Goal: Communication & Community: Answer question/provide support

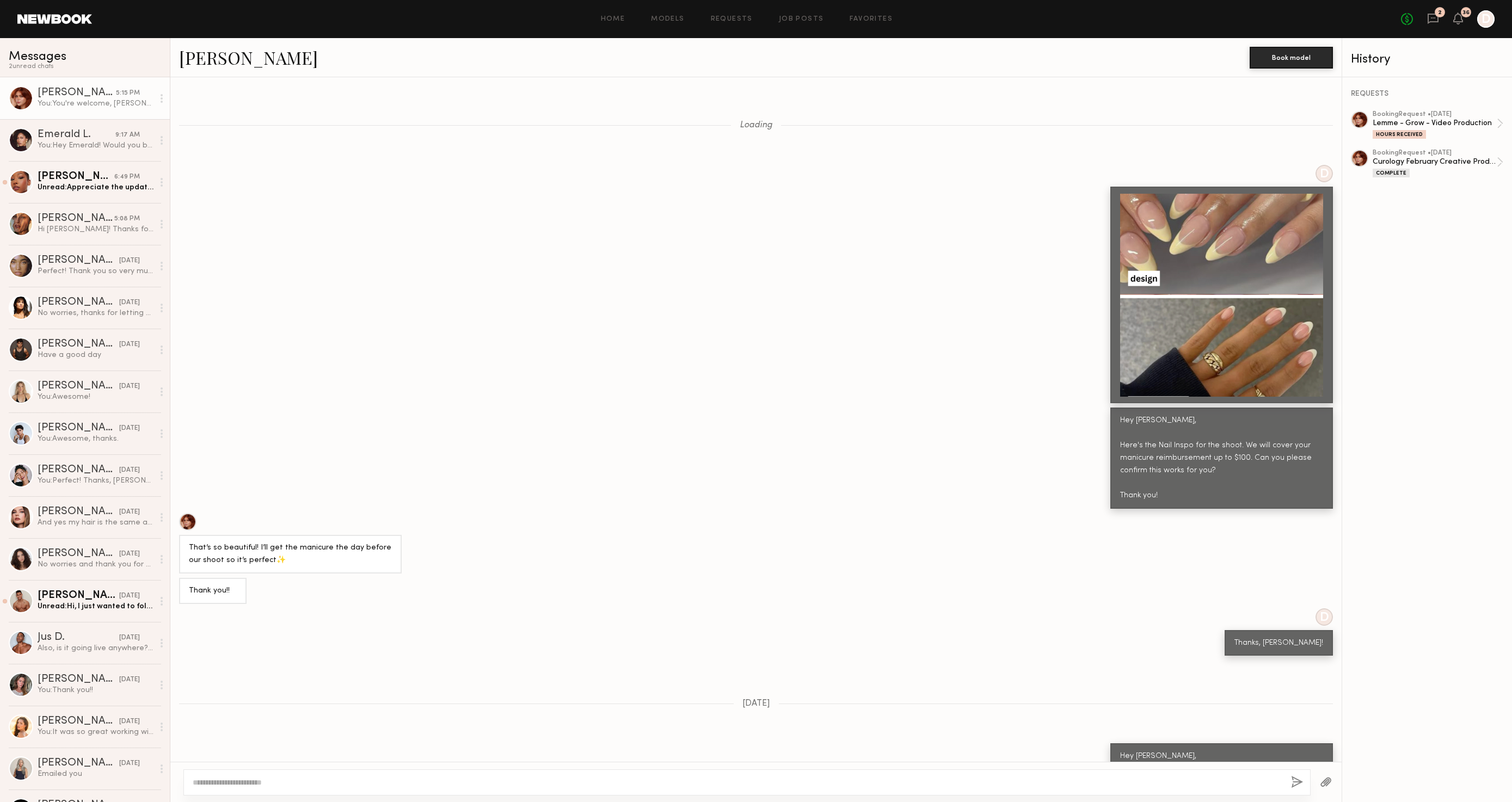
scroll to position [689, 0]
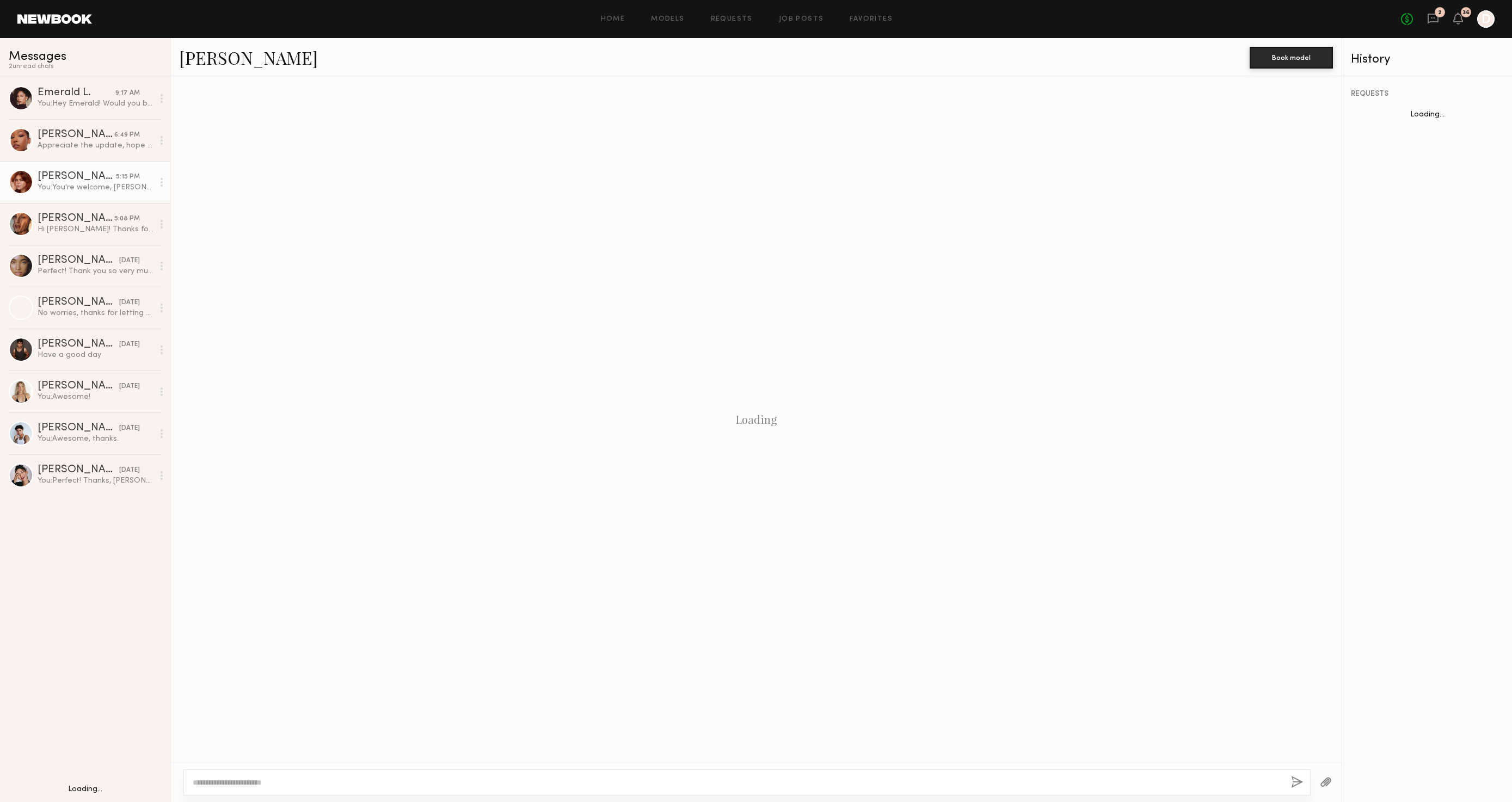
scroll to position [387, 0]
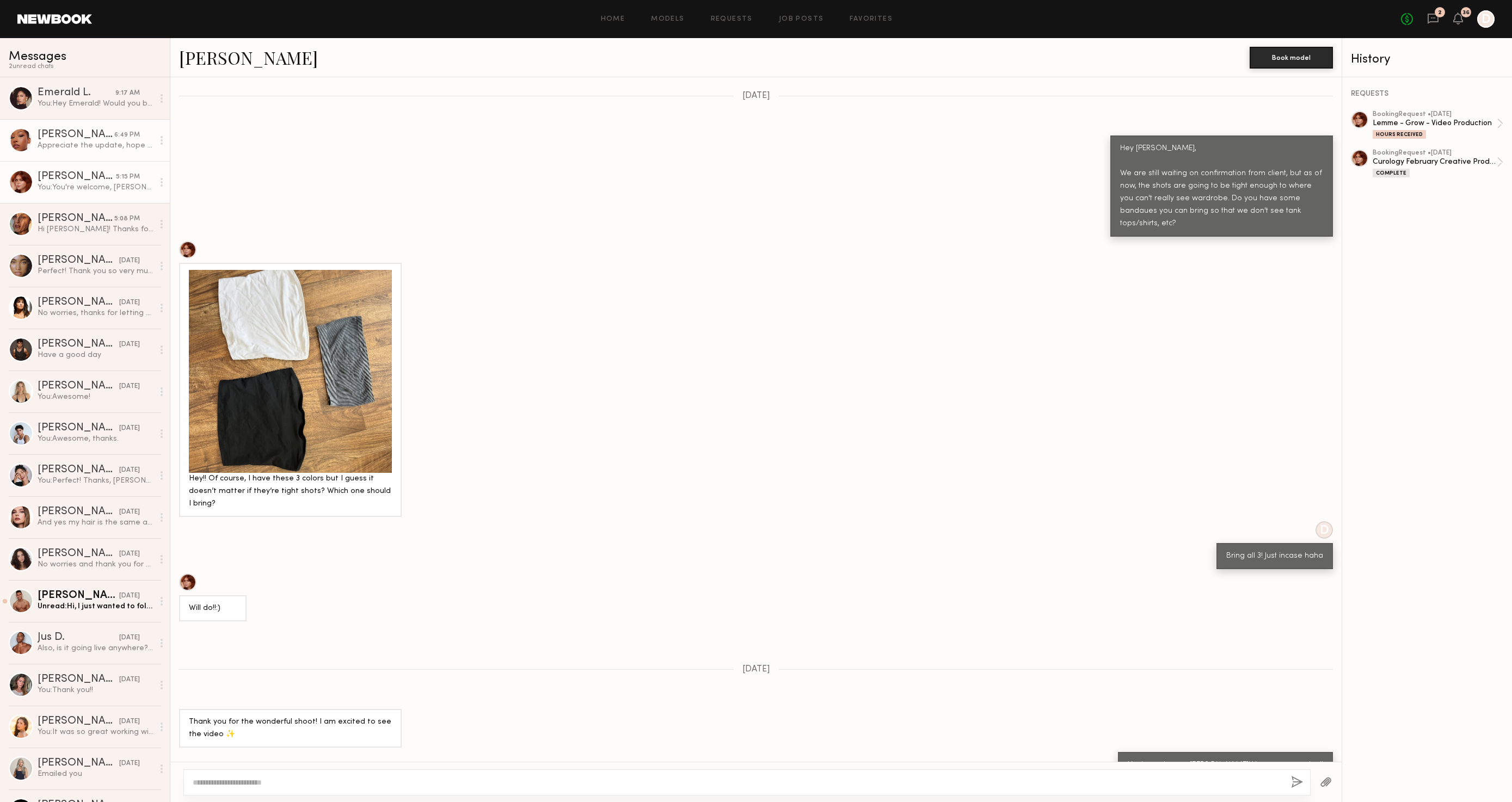
click at [108, 150] on div "Appreciate the update, hope to work with you on the next one!" at bounding box center [95, 146] width 116 height 10
click at [90, 143] on div "Appreciate the update, hope to work with you on the next one!" at bounding box center [95, 146] width 116 height 10
click at [105, 143] on div "Appreciate the update, hope to work with you on the next one!" at bounding box center [95, 146] width 116 height 10
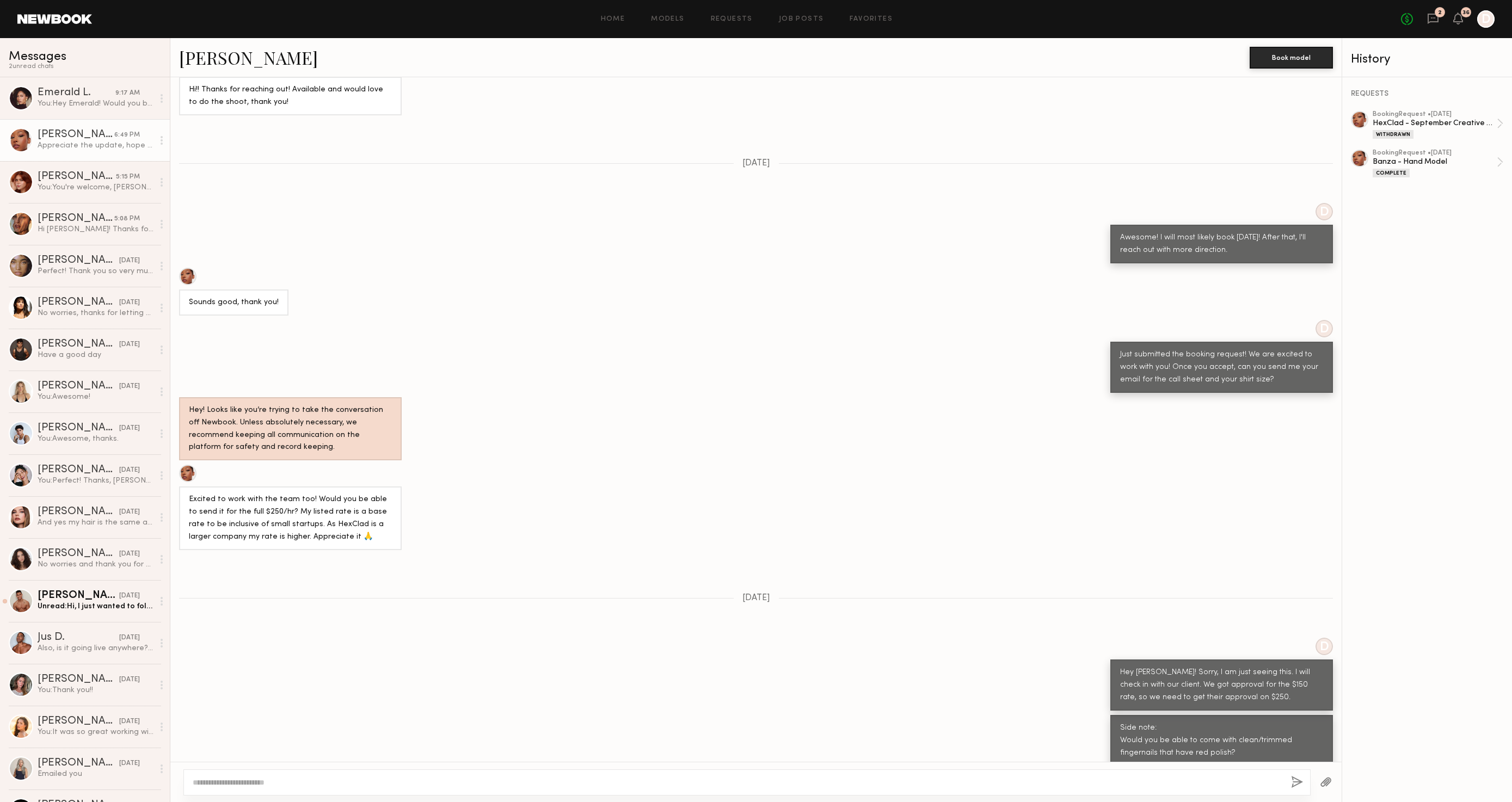
scroll to position [60, 0]
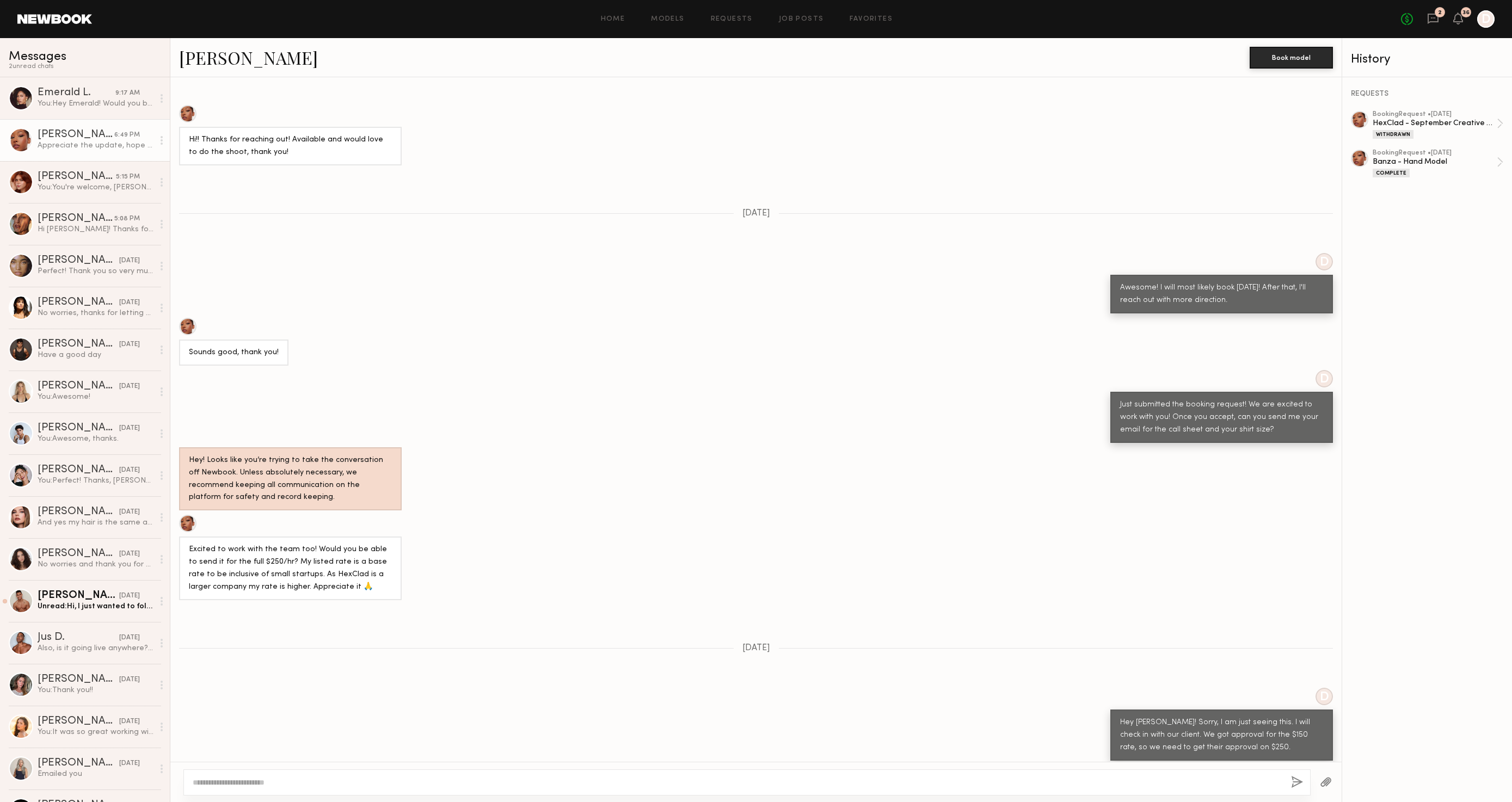
click at [194, 66] on link "[PERSON_NAME]" at bounding box center [248, 57] width 139 height 23
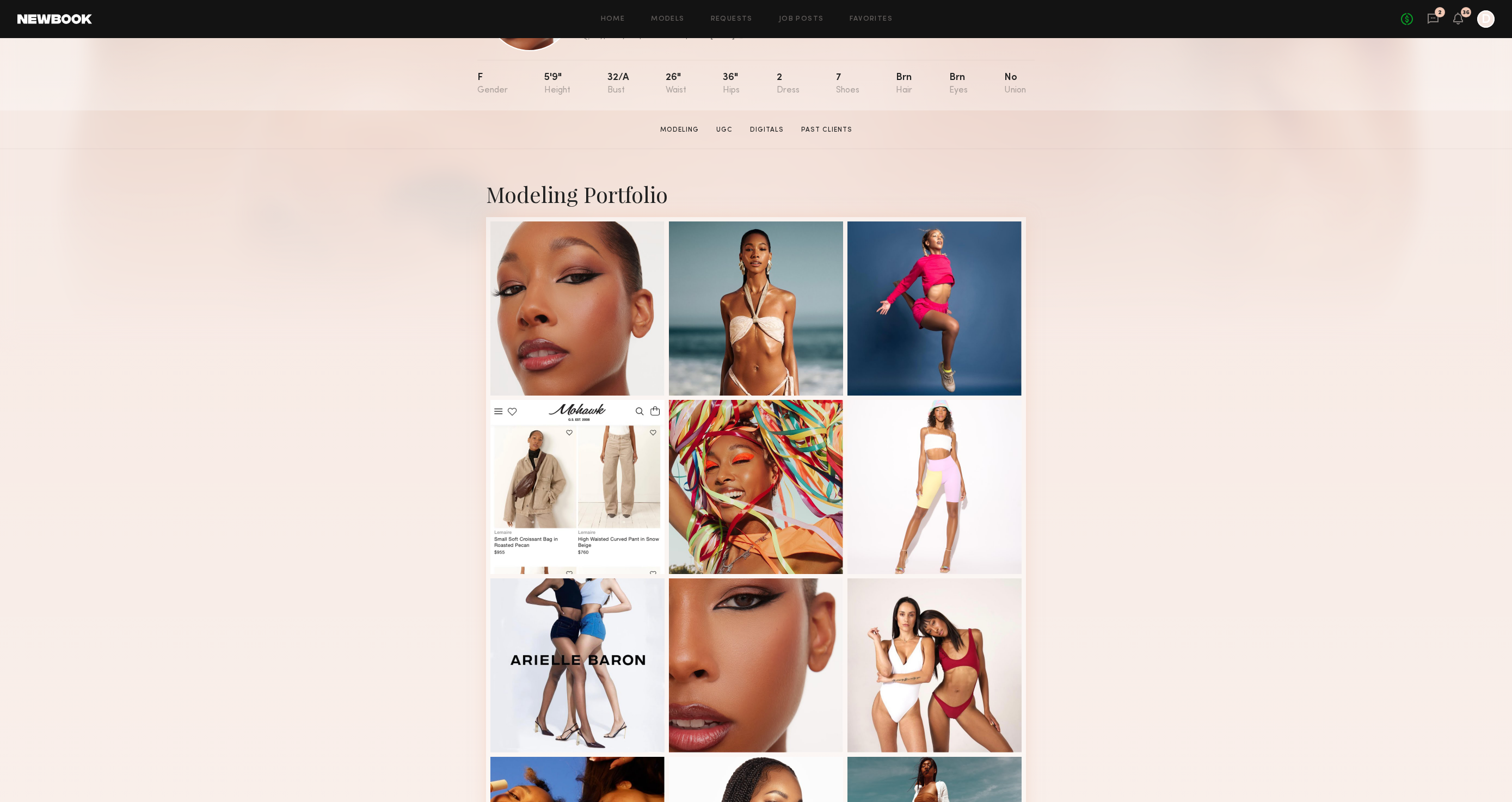
scroll to position [118, 0]
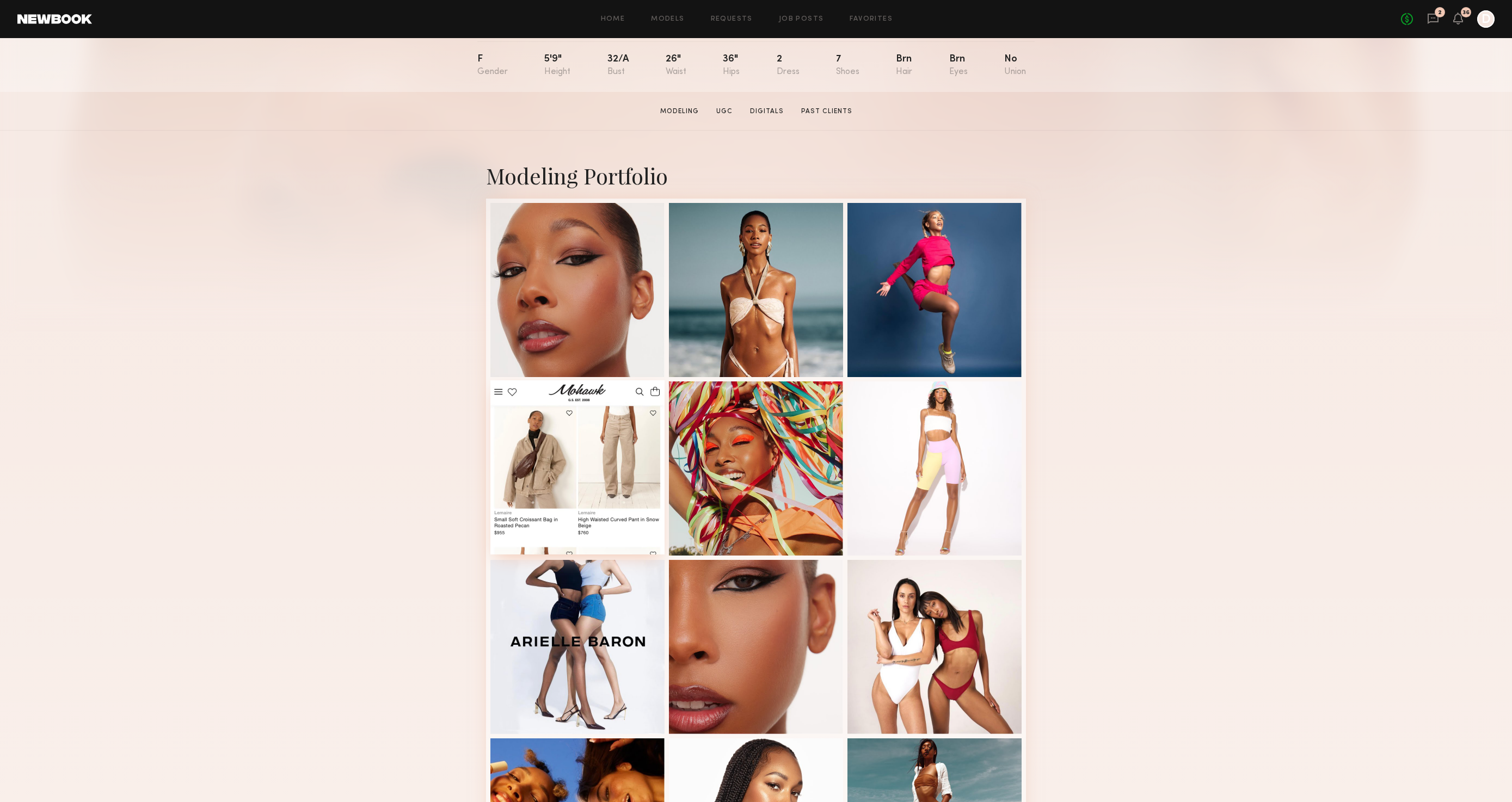
click at [609, 461] on div at bounding box center [577, 467] width 174 height 174
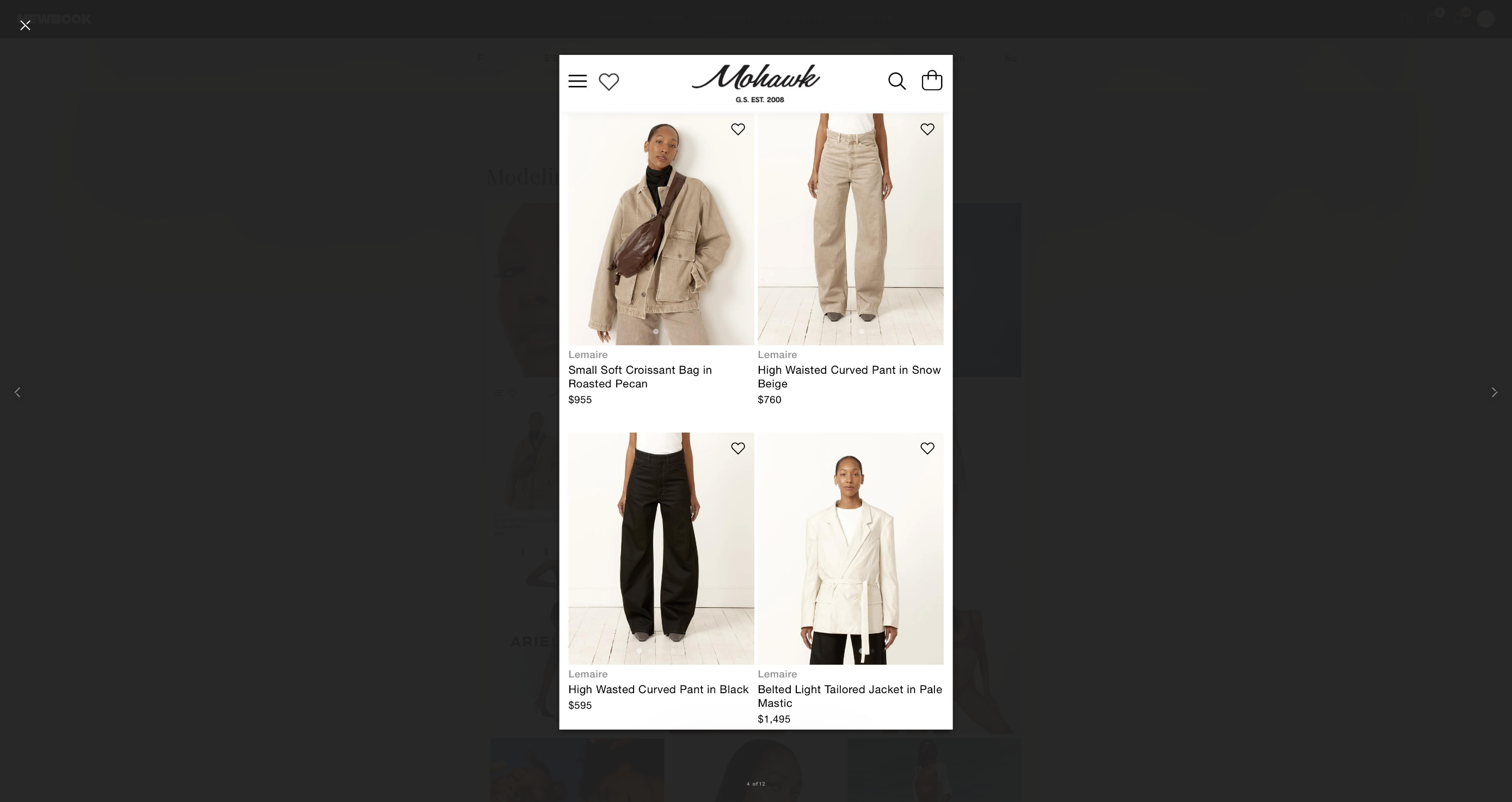
click at [23, 27] on div at bounding box center [25, 25] width 17 height 17
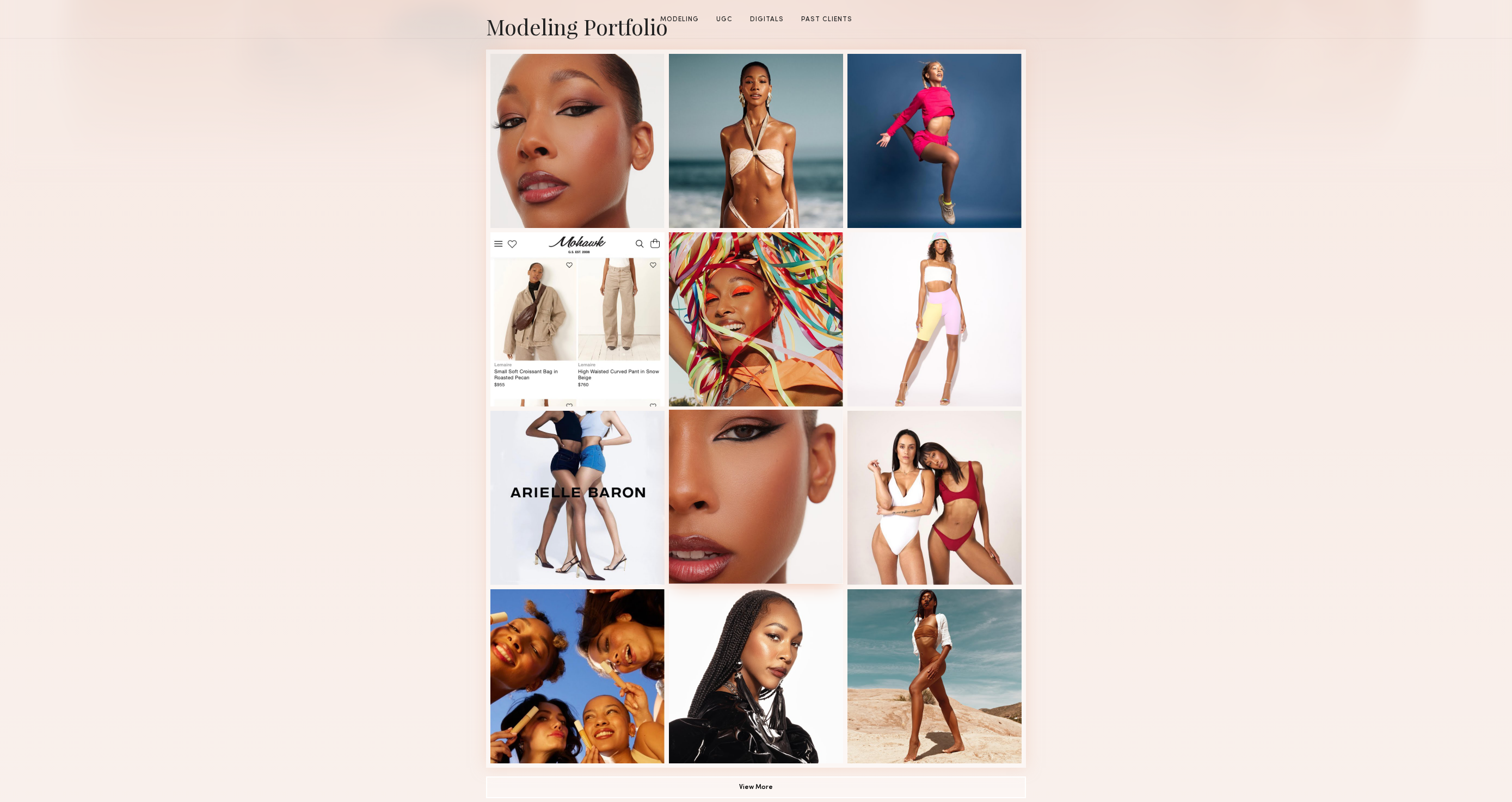
scroll to position [386, 0]
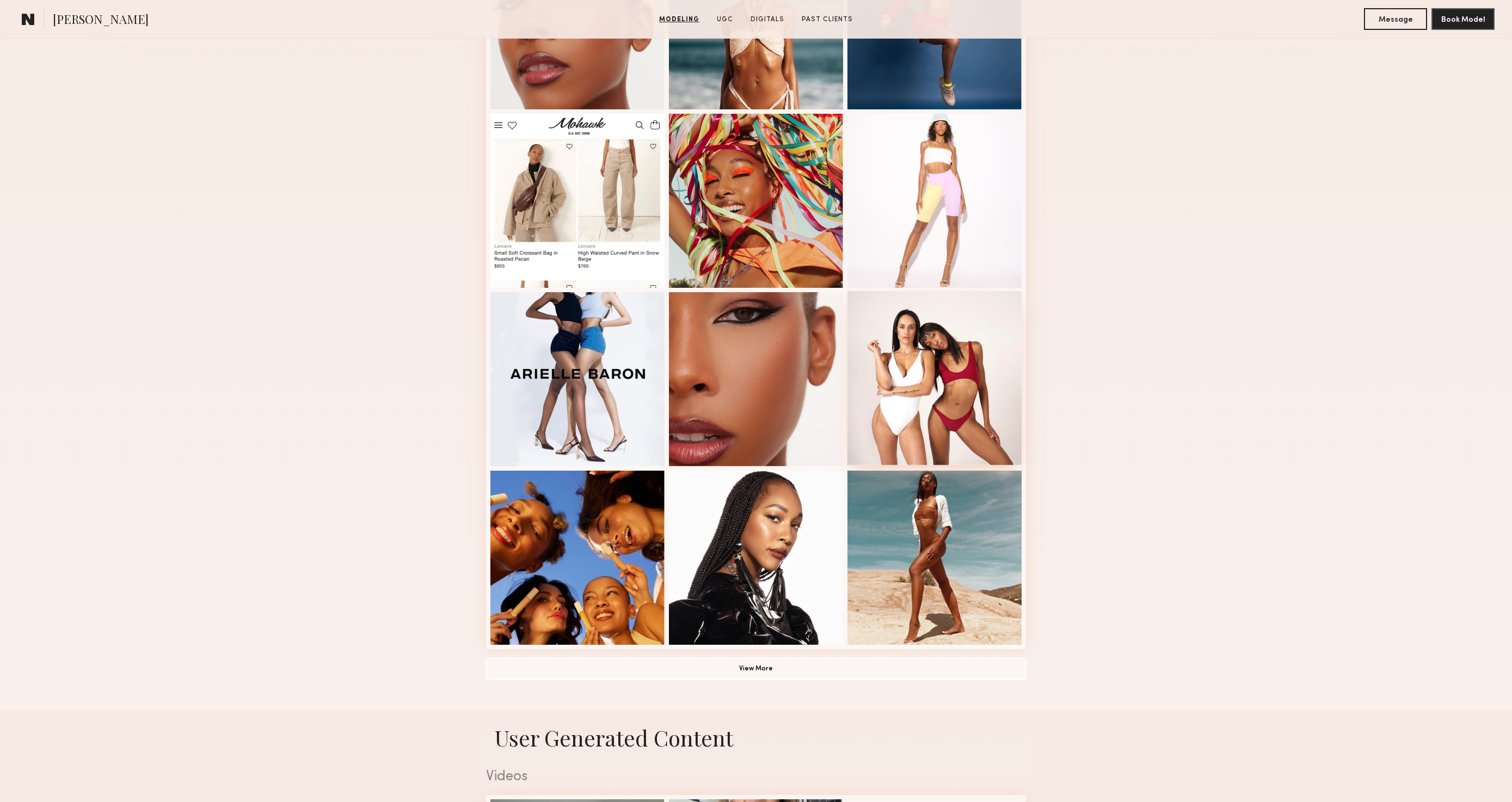
click at [959, 411] on div at bounding box center [934, 378] width 174 height 174
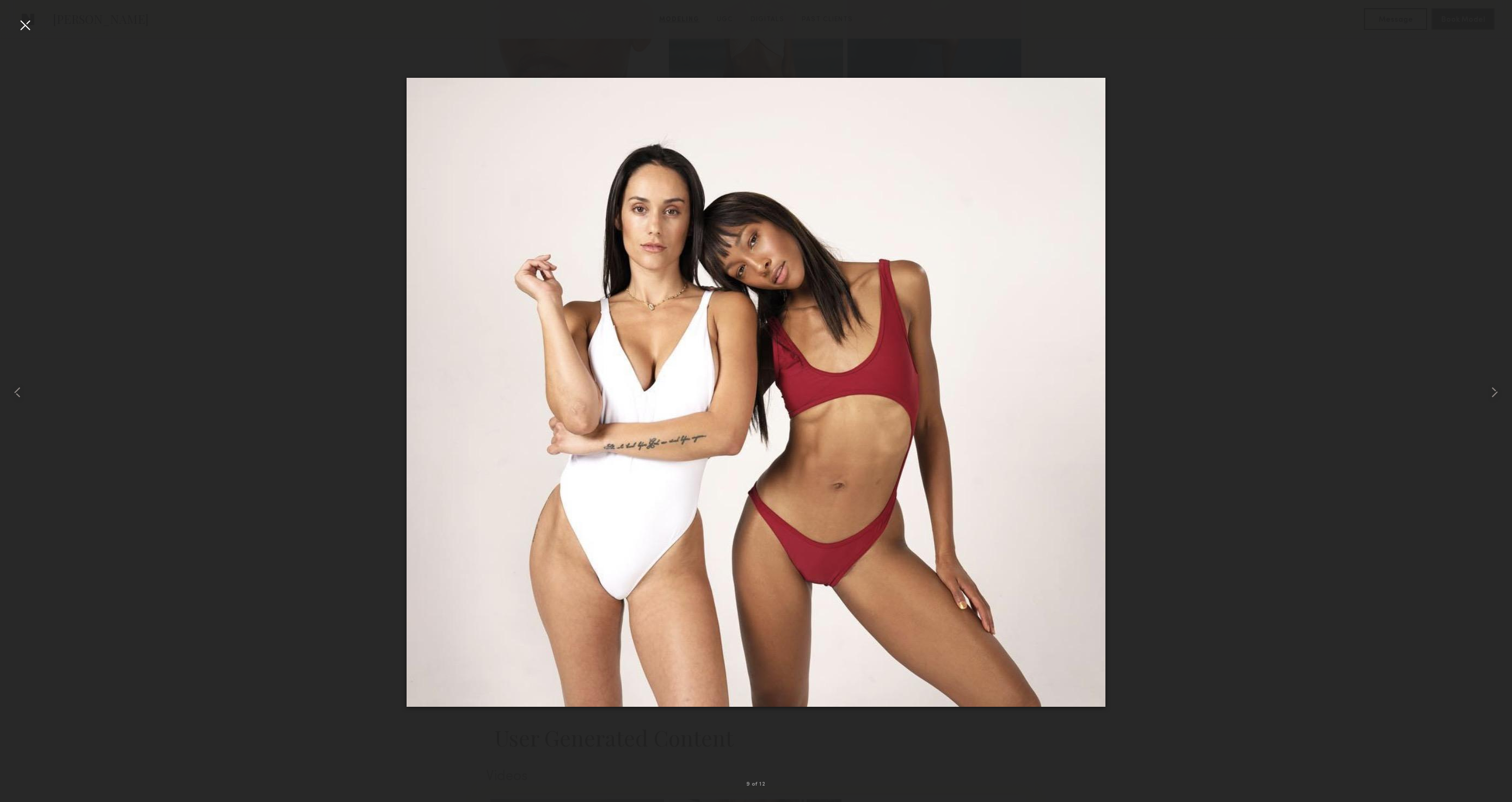
click at [25, 29] on div at bounding box center [25, 25] width 17 height 17
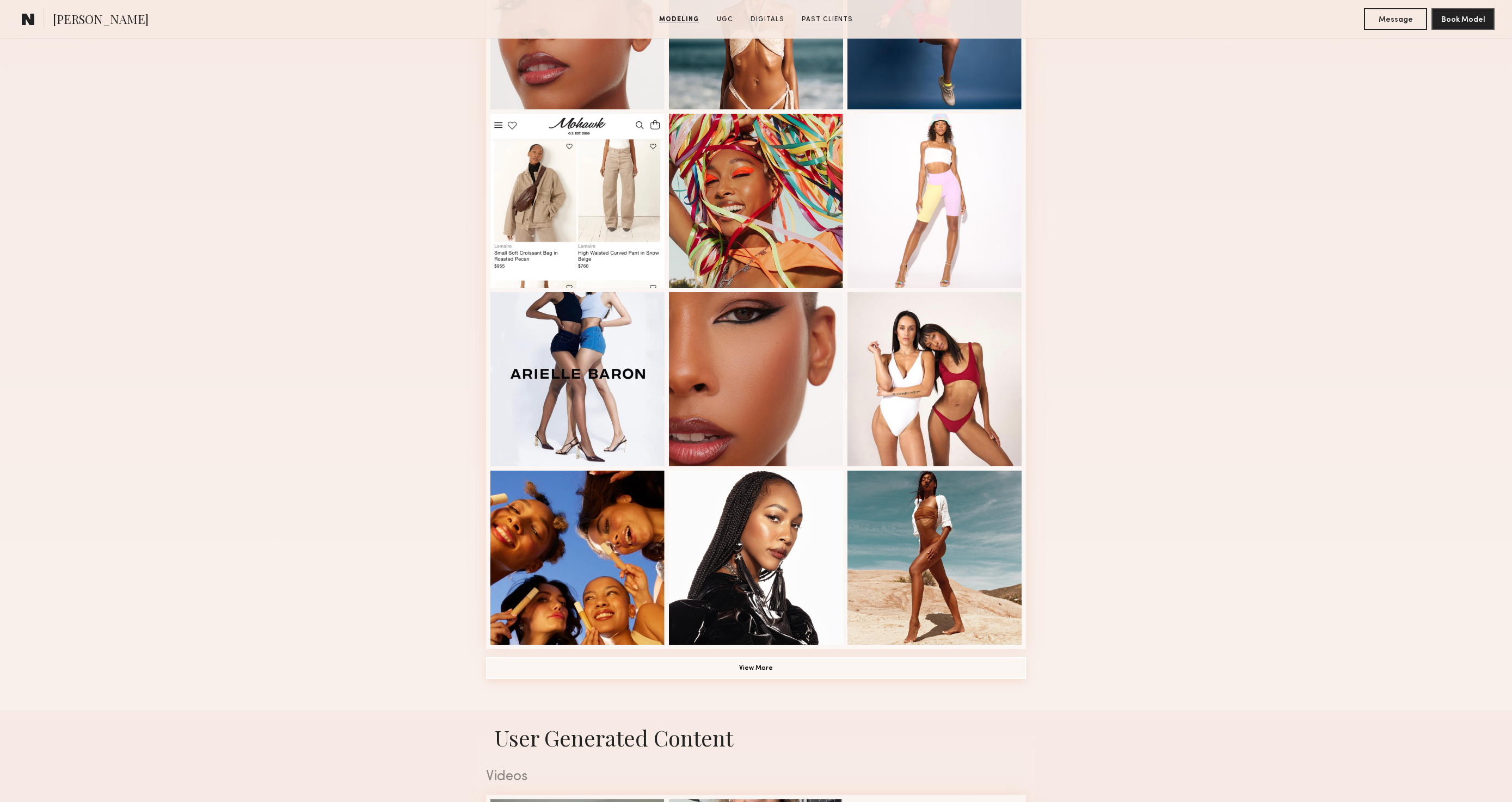
click at [773, 674] on button "View More" at bounding box center [756, 668] width 540 height 22
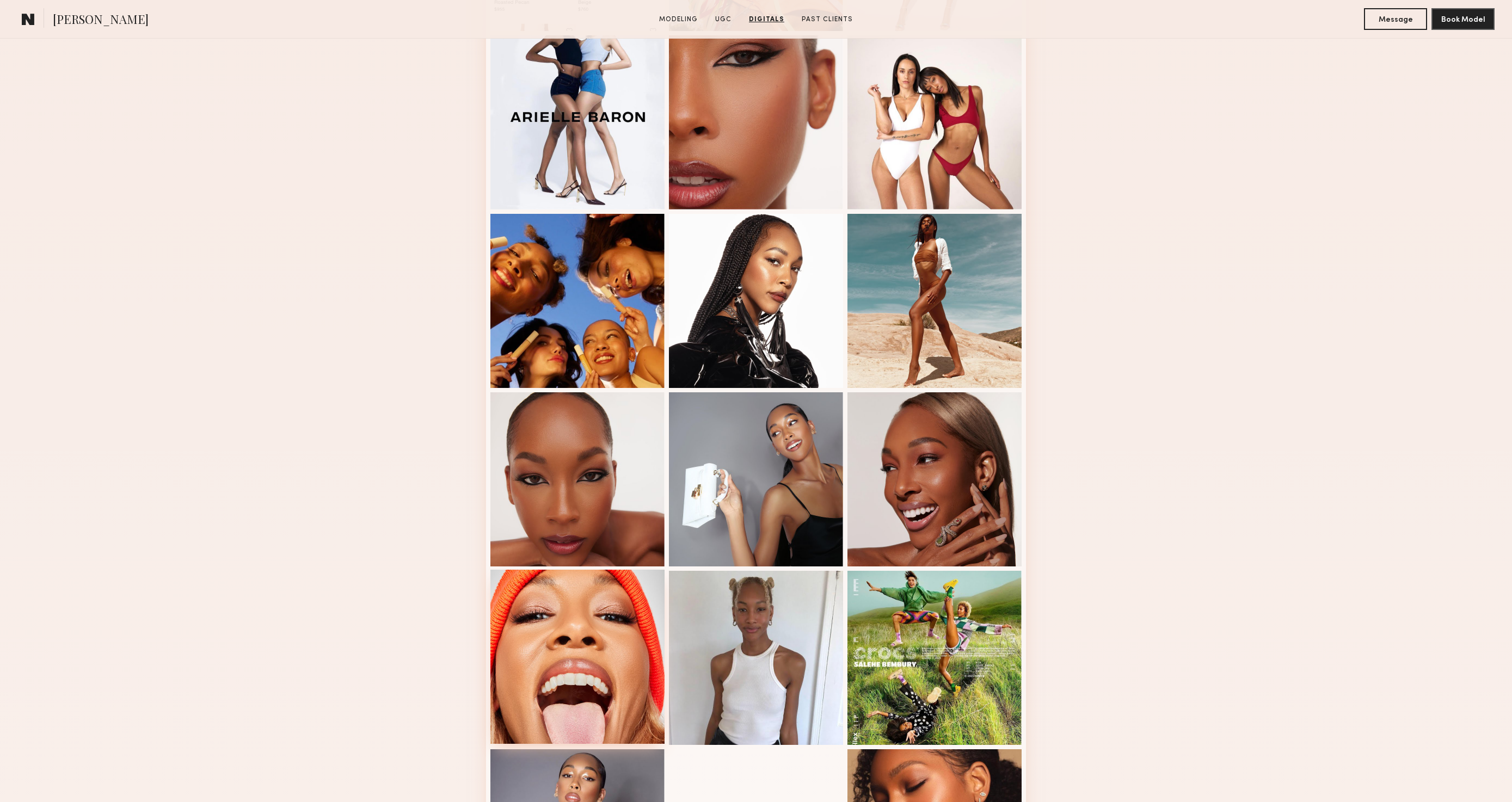
scroll to position [0, 0]
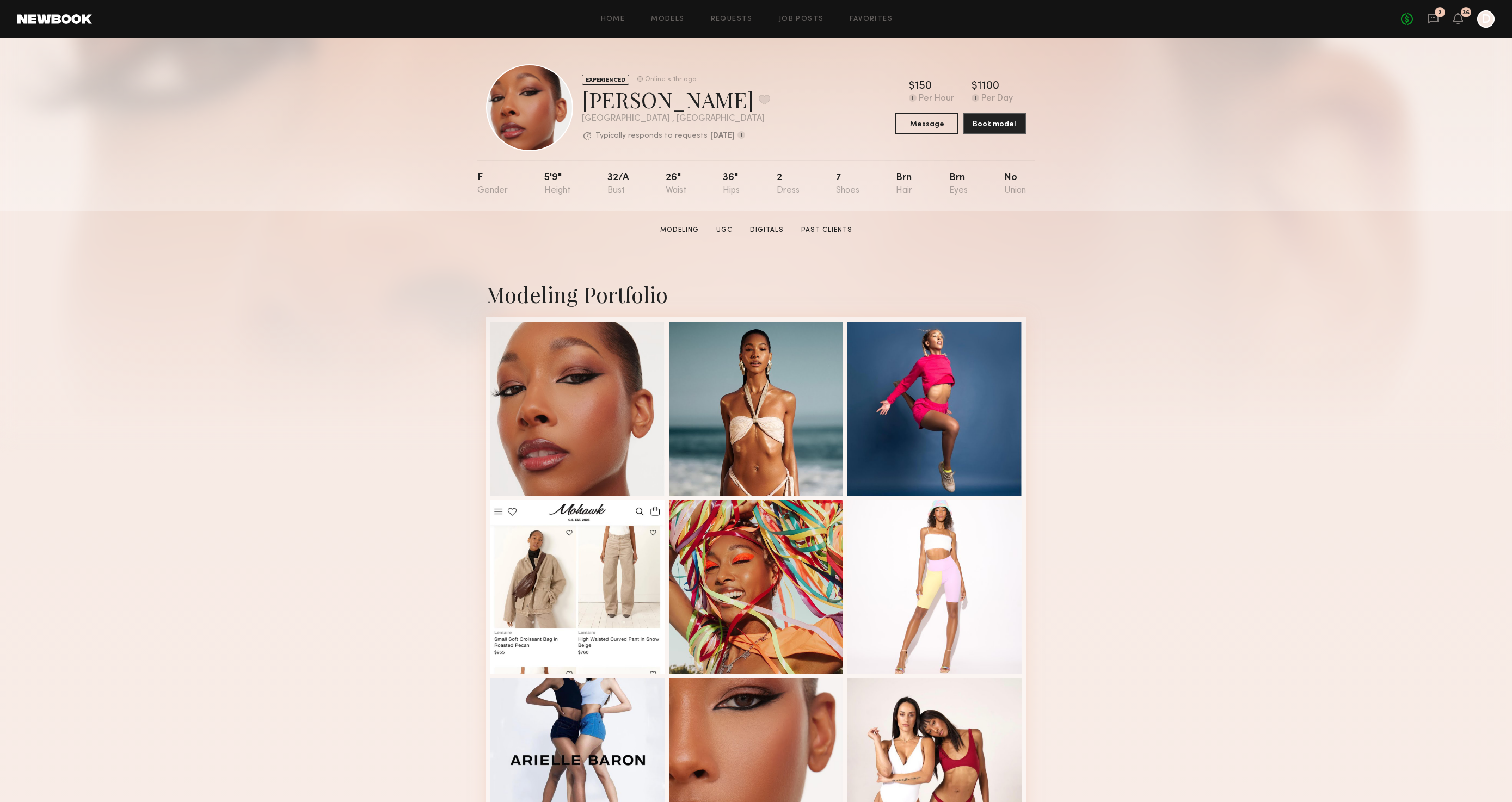
click at [681, 28] on header "Home Models Requests Job Posts Favorites Sign Out No fees up to $5,000 2 36 D" at bounding box center [756, 19] width 1512 height 38
click at [1432, 14] on icon at bounding box center [1433, 19] width 11 height 10
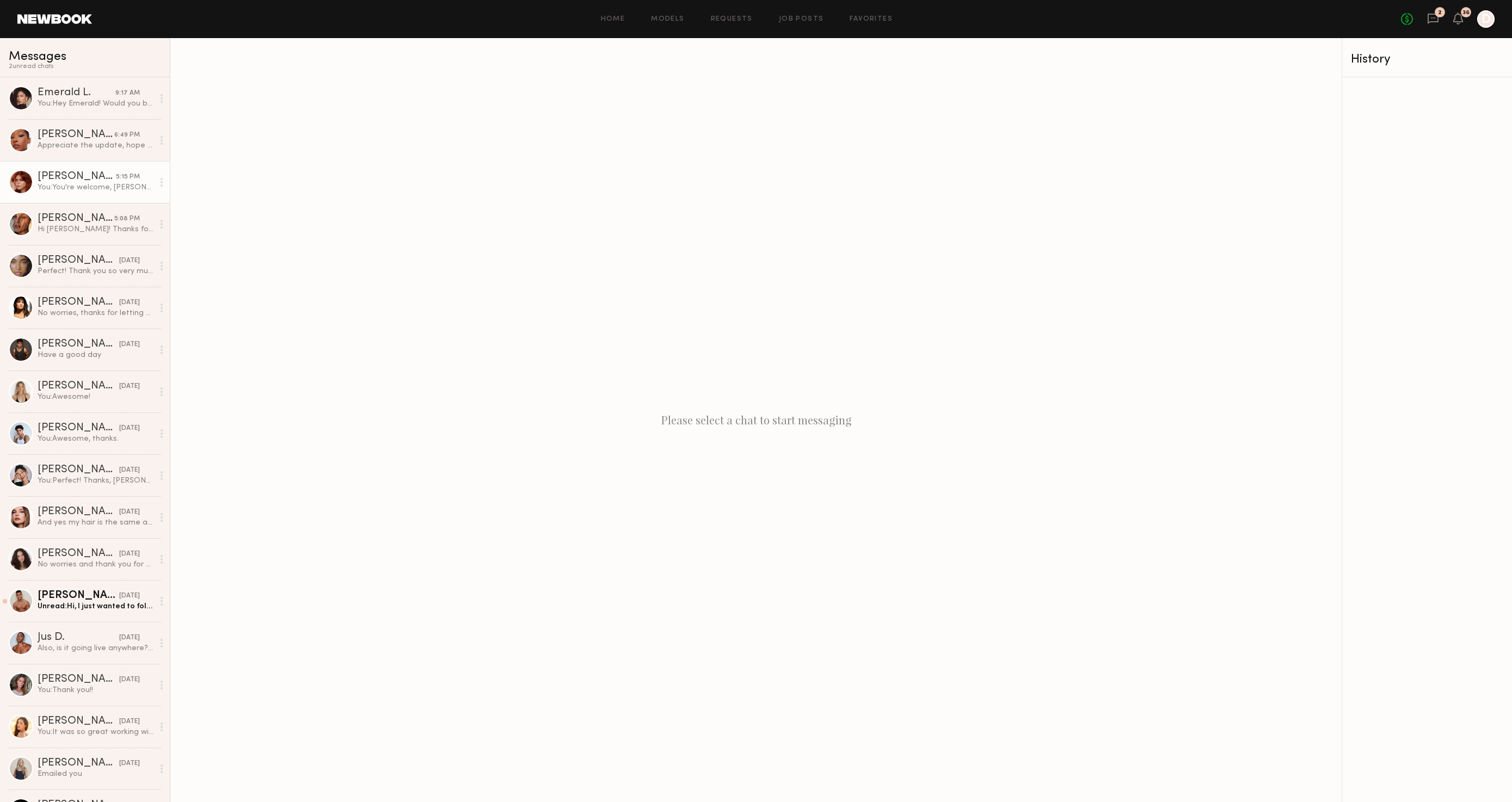
click at [92, 187] on div "You: You're welcome, [PERSON_NAME]! You were amazing!!" at bounding box center [95, 188] width 116 height 10
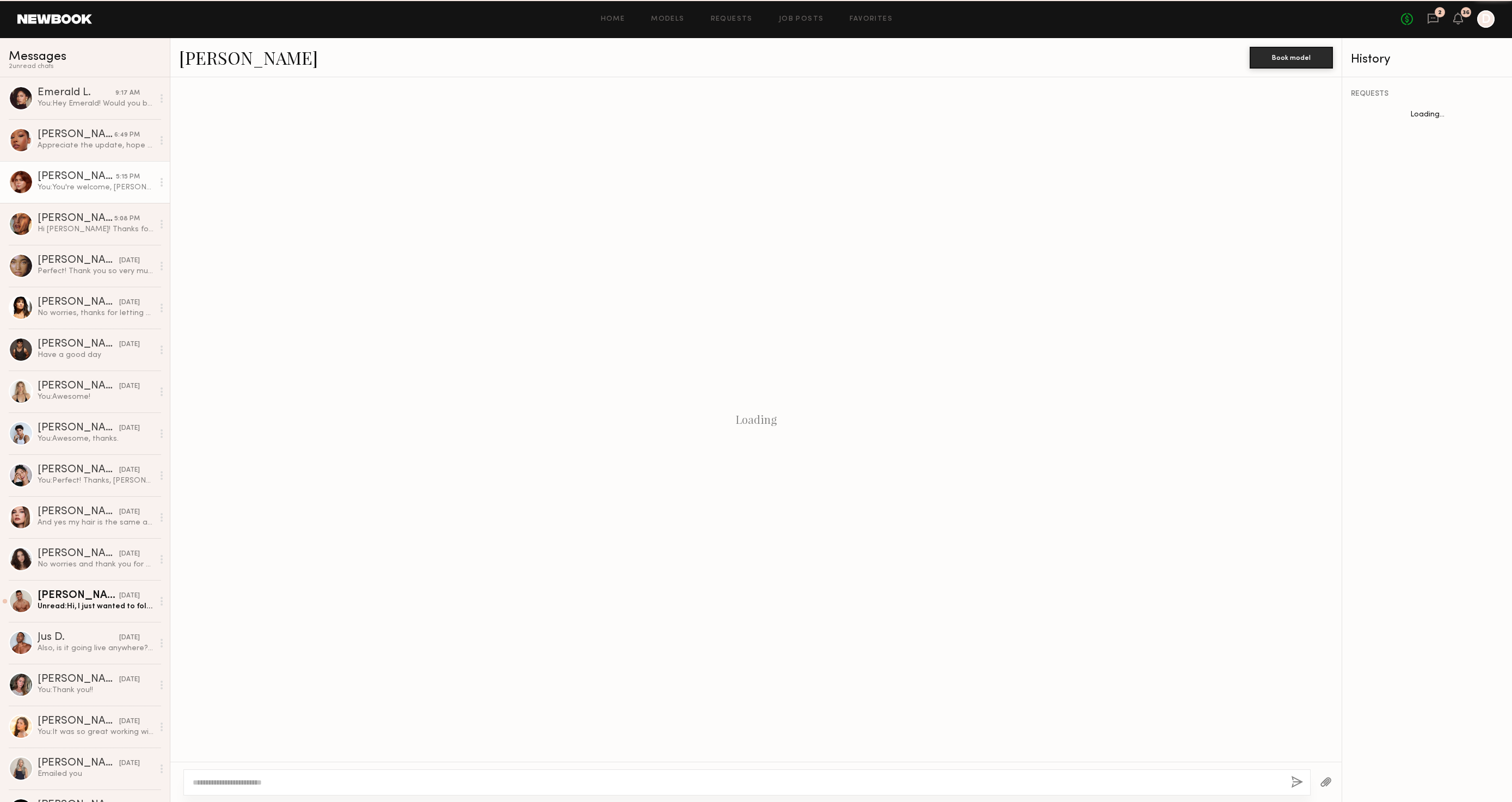
scroll to position [385, 0]
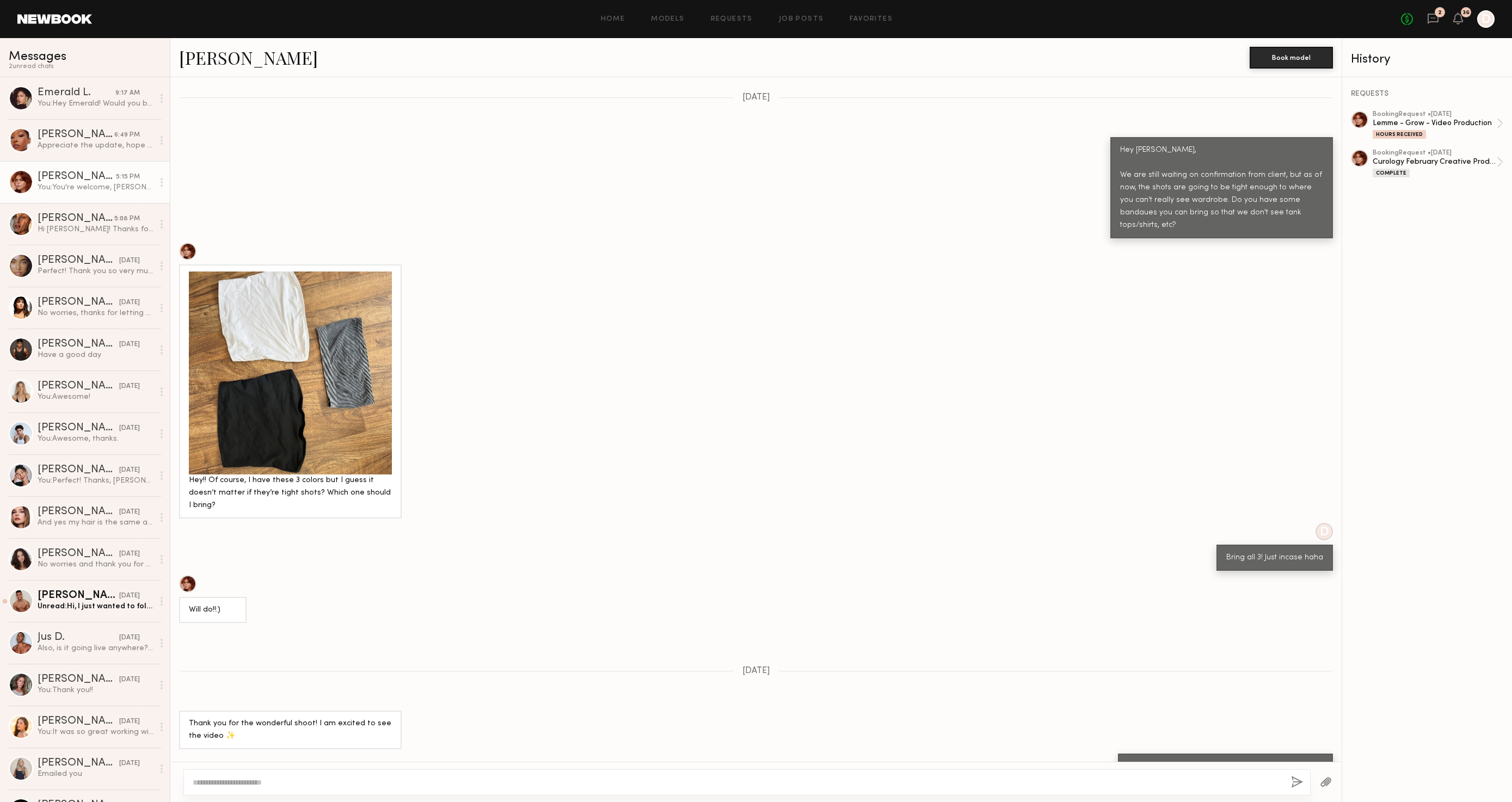
click at [217, 67] on link "[PERSON_NAME]" at bounding box center [248, 57] width 139 height 23
